Goal: Information Seeking & Learning: Learn about a topic

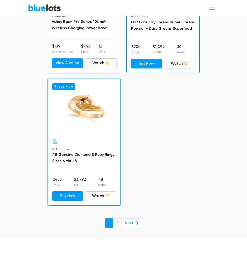
scroll to position [3552, 0]
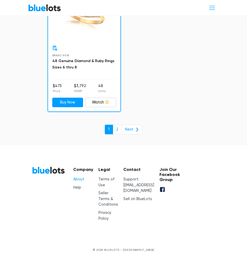
click at [77, 177] on link "About" at bounding box center [78, 179] width 11 height 5
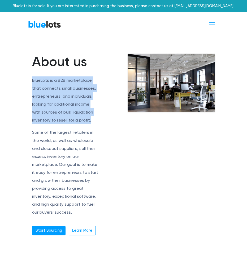
drag, startPoint x: 32, startPoint y: 80, endPoint x: 91, endPoint y: 122, distance: 71.8
click at [91, 122] on p "BlueLots is a B2B marketplace that connects small businesses, entrepreneurs, an…" at bounding box center [65, 100] width 66 height 48
copy p "BlueLots is a B2B marketplace that connects small businesses, entrepreneurs, an…"
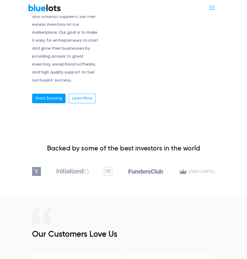
scroll to position [132, 0]
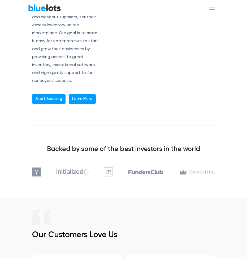
click at [84, 102] on link "Learn More" at bounding box center [82, 99] width 27 height 10
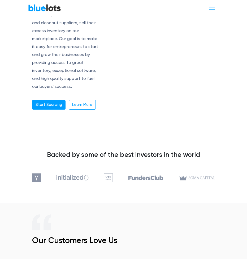
scroll to position [0, 0]
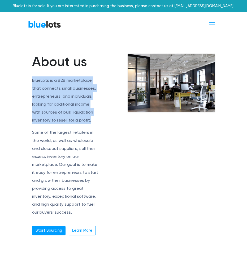
click at [43, 24] on link "BlueLots" at bounding box center [44, 24] width 33 height 8
